Goal: Task Accomplishment & Management: Use online tool/utility

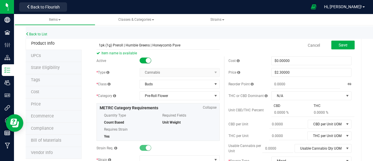
scroll to position [39, 0]
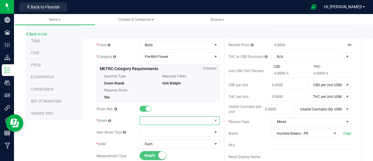
click at [177, 122] on span at bounding box center [176, 120] width 72 height 8
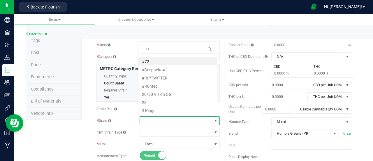
scroll to position [8, 78]
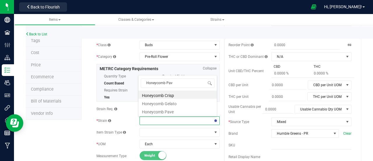
type input "Honeycomb Pave"
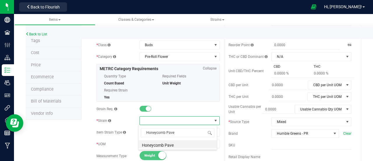
click at [172, 146] on li "Honeycomb Pave" at bounding box center [178, 144] width 78 height 8
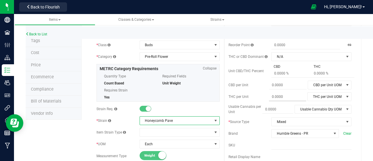
scroll to position [0, 0]
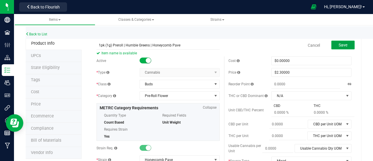
click at [332, 47] on button "Save" at bounding box center [343, 45] width 23 height 9
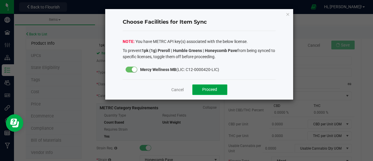
click at [215, 88] on span "Proceed" at bounding box center [209, 89] width 15 height 5
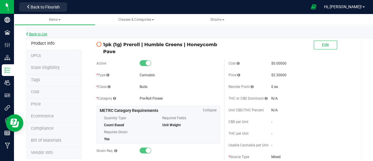
click at [36, 33] on link "Back to List" at bounding box center [37, 34] width 22 height 4
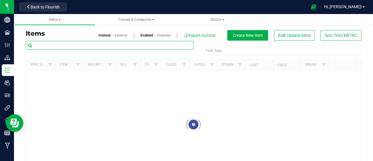
click at [71, 44] on input "text" at bounding box center [110, 45] width 168 height 9
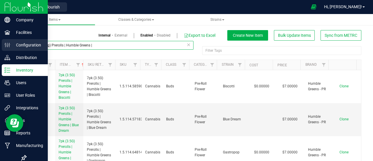
drag, startPoint x: 85, startPoint y: 45, endPoint x: 14, endPoint y: 43, distance: 70.9
click at [14, 43] on div "Company Facilities Configuration Distribution Inventory Users User Roles Integr…" at bounding box center [186, 80] width 373 height 161
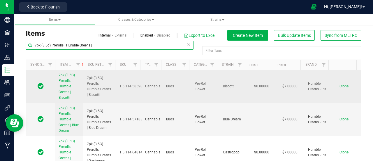
type input "7pk (3.5g) Prerolls | Humble Greens |"
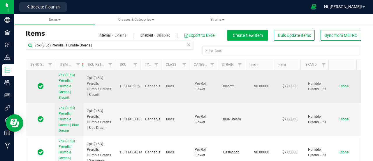
click at [340, 87] on span "Clone" at bounding box center [344, 86] width 9 height 4
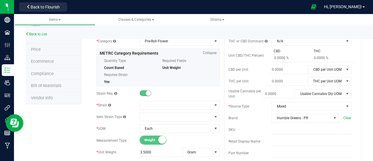
scroll to position [55, 0]
type input "7pk (3.5g) Prerolls | Humble Greens | Honeycomb Pave"
click at [161, 107] on span at bounding box center [176, 105] width 72 height 8
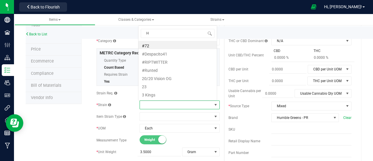
scroll to position [8, 78]
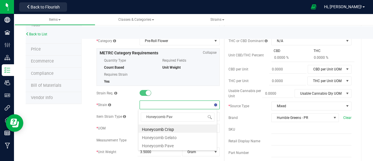
type input "Honeycomb Pave"
click at [167, 127] on li "Honeycomb Pave" at bounding box center [178, 128] width 78 height 8
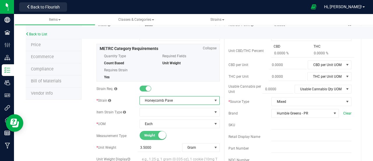
scroll to position [0, 0]
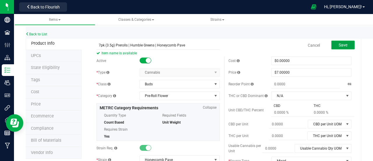
click at [345, 42] on button "Save" at bounding box center [343, 45] width 23 height 9
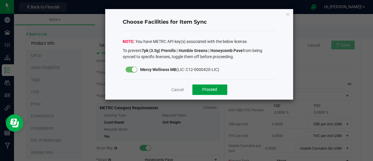
click at [207, 88] on span "Proceed" at bounding box center [209, 89] width 15 height 5
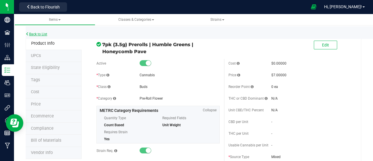
click at [43, 33] on link "Back to List" at bounding box center [37, 34] width 22 height 4
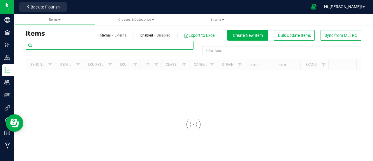
click at [62, 41] on input "text" at bounding box center [110, 45] width 168 height 9
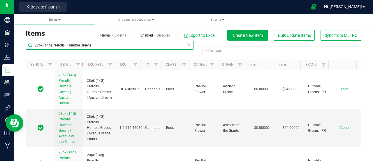
drag, startPoint x: 98, startPoint y: 46, endPoint x: 30, endPoint y: 45, distance: 68.3
click at [30, 45] on input "28pk (14g) Prerolls | Humble Greens |" at bounding box center [110, 45] width 168 height 9
type input "28pk (14g) Prerolls | Humble Greens |"
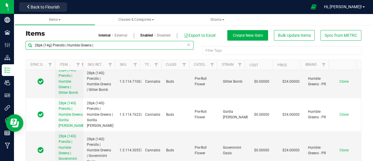
scroll to position [396, 0]
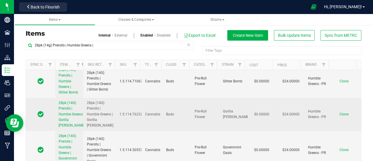
click at [340, 116] on span "Clone" at bounding box center [344, 114] width 9 height 4
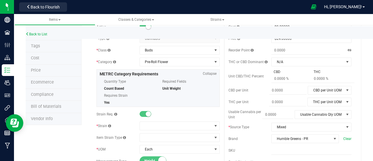
scroll to position [34, 0]
type input "28pk (14g) Prerolls | Humble Greens | Honeycomb Pave"
click at [169, 122] on span at bounding box center [176, 125] width 72 height 8
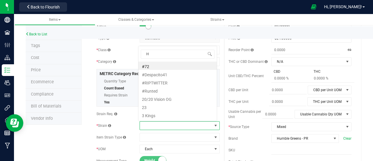
scroll to position [8, 78]
type input "Honeycomb Pave"
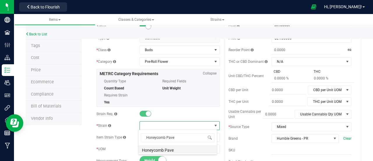
click at [165, 150] on li "Honeycomb Pave" at bounding box center [178, 149] width 78 height 8
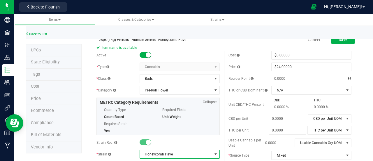
scroll to position [0, 0]
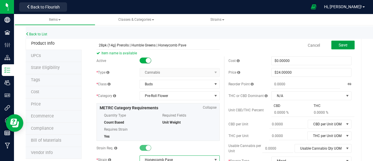
click at [341, 41] on button "Save" at bounding box center [343, 45] width 23 height 9
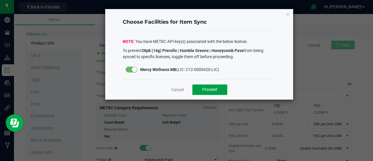
click at [207, 91] on span "Proceed" at bounding box center [209, 89] width 15 height 5
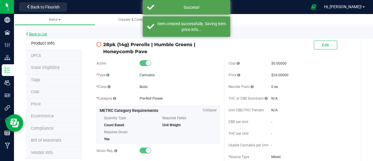
click at [34, 33] on link "Back to List" at bounding box center [37, 34] width 22 height 4
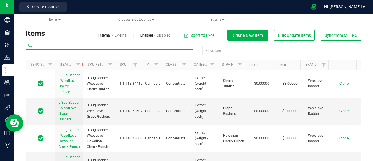
click at [70, 43] on input "text" at bounding box center [110, 45] width 168 height 9
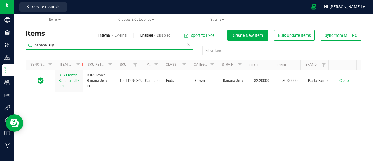
drag, startPoint x: 76, startPoint y: 44, endPoint x: 33, endPoint y: 34, distance: 44.2
click at [33, 34] on div "Items Internal External Enabled Disabled Export to Excel Create New Item Bulk U…" at bounding box center [193, 108] width 345 height 156
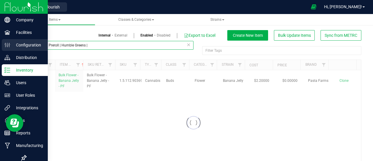
drag, startPoint x: 100, startPoint y: 46, endPoint x: 10, endPoint y: 44, distance: 89.9
click at [10, 44] on div "Company Facilities Configuration Distribution Inventory Users User Roles Integr…" at bounding box center [186, 80] width 373 height 161
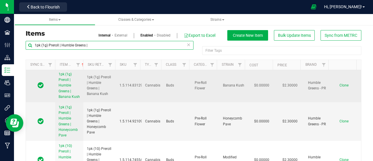
scroll to position [1, 0]
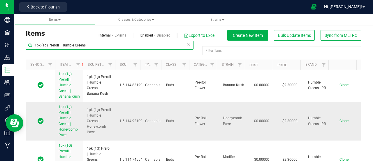
type input "1pk (1g) Preroll | Humble Greens |"
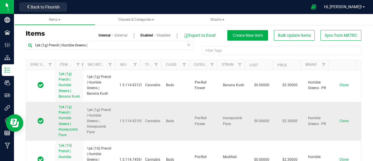
click at [340, 122] on span "Clone" at bounding box center [344, 121] width 9 height 4
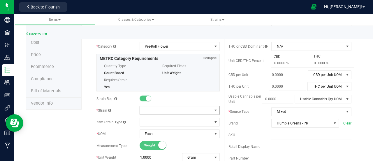
scroll to position [50, 0]
type input "1pk (1g) Preroll | Humble Greens | Banana Jelly"
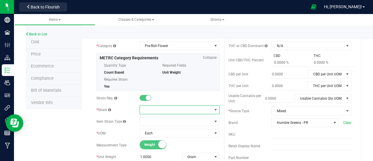
click at [176, 106] on span at bounding box center [176, 110] width 72 height 8
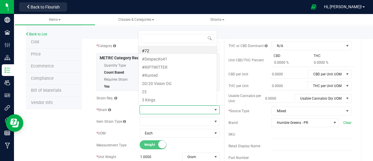
scroll to position [8, 78]
type input "Banana Jelly"
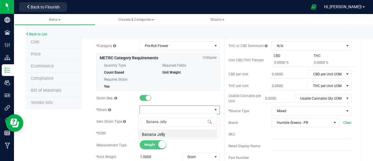
scroll to position [0, 0]
click at [162, 132] on li "Banana Jelly" at bounding box center [178, 133] width 78 height 8
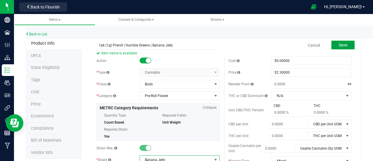
click at [334, 46] on button "Save" at bounding box center [343, 45] width 23 height 9
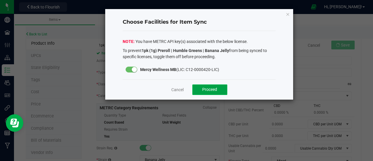
click at [202, 90] on button "Proceed" at bounding box center [210, 89] width 35 height 11
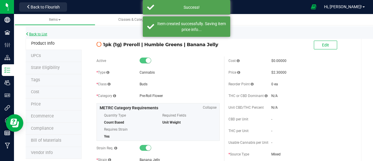
drag, startPoint x: 42, startPoint y: 37, endPoint x: 39, endPoint y: 35, distance: 3.7
click at [39, 35] on link "Back to List" at bounding box center [37, 34] width 22 height 4
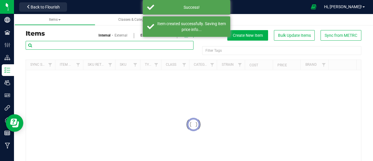
click at [107, 45] on input "text" at bounding box center [110, 45] width 168 height 9
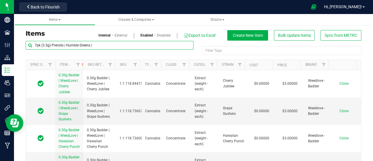
click at [15, 52] on div "Items Classes & Categories Strains Items Internal External Enabled Disabled Exp…" at bounding box center [193, 87] width 359 height 147
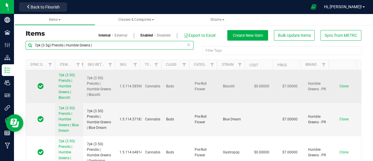
type input "7pk (3.5g) Prerolls | Humble Greens |"
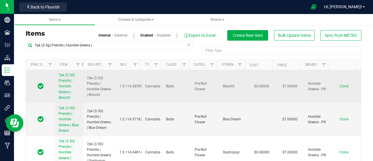
click at [340, 84] on span "Clone" at bounding box center [344, 86] width 9 height 4
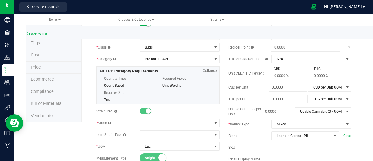
scroll to position [37, 0]
type input "7pk (3.5g) Prerolls | Humble Greens | Banana Jelly"
click at [193, 123] on span at bounding box center [176, 122] width 72 height 8
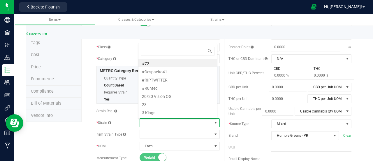
scroll to position [8, 78]
type input "Banana Jelly"
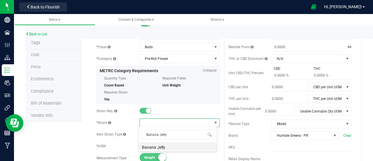
click at [160, 146] on li "Banana Jelly" at bounding box center [178, 146] width 78 height 8
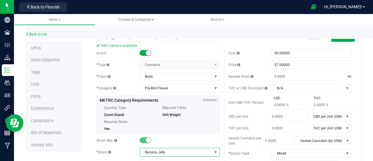
scroll to position [0, 0]
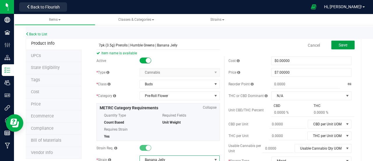
click at [333, 46] on button "Save" at bounding box center [343, 45] width 23 height 9
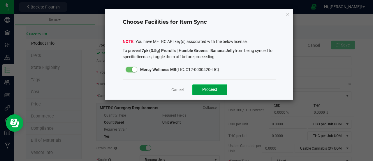
click at [205, 85] on button "Proceed" at bounding box center [210, 89] width 35 height 11
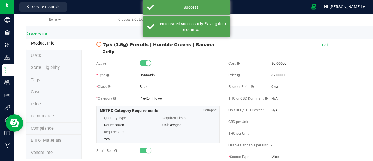
click at [39, 30] on div "Back to List" at bounding box center [212, 32] width 373 height 13
click at [35, 34] on link "Back to List" at bounding box center [37, 34] width 22 height 4
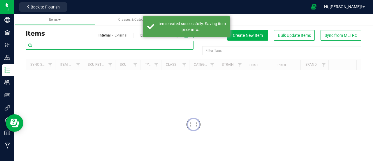
click at [76, 42] on input "text" at bounding box center [110, 45] width 168 height 9
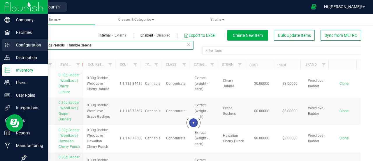
drag, startPoint x: 94, startPoint y: 46, endPoint x: 10, endPoint y: 50, distance: 84.2
click at [10, 50] on div "Company Facilities Configuration Distribution Inventory Users User Roles Integr…" at bounding box center [186, 80] width 373 height 161
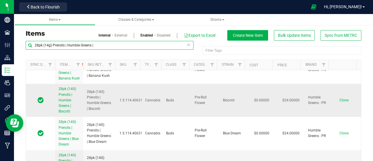
scroll to position [96, 0]
type input "28pk (14g) Prerolls | Humble Greens |"
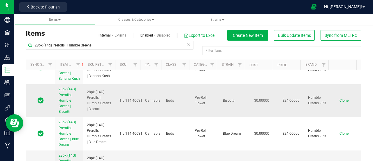
click at [340, 99] on span "Clone" at bounding box center [344, 100] width 9 height 4
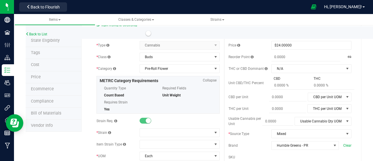
scroll to position [29, 0]
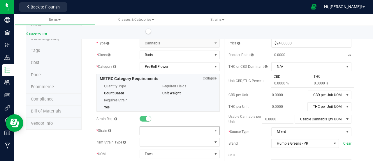
type input "28pk (14g) Prerolls | Humble Greens | Banana Jelly"
click at [196, 131] on span at bounding box center [176, 130] width 72 height 8
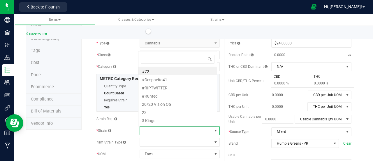
scroll to position [8, 78]
type input "Banana Jelly"
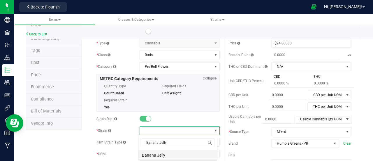
click at [173, 153] on li "Banana Jelly" at bounding box center [178, 154] width 78 height 8
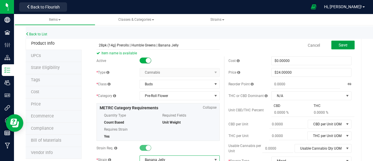
click at [337, 48] on button "Save" at bounding box center [343, 45] width 23 height 9
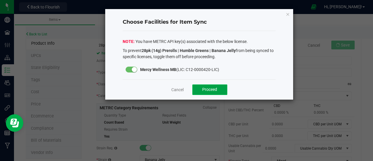
click at [200, 87] on button "Proceed" at bounding box center [210, 89] width 35 height 11
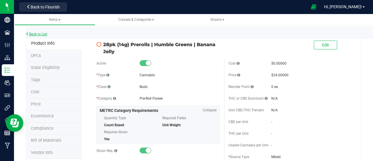
click at [39, 33] on link "Back to List" at bounding box center [37, 34] width 22 height 4
